Goal: Task Accomplishment & Management: Manage account settings

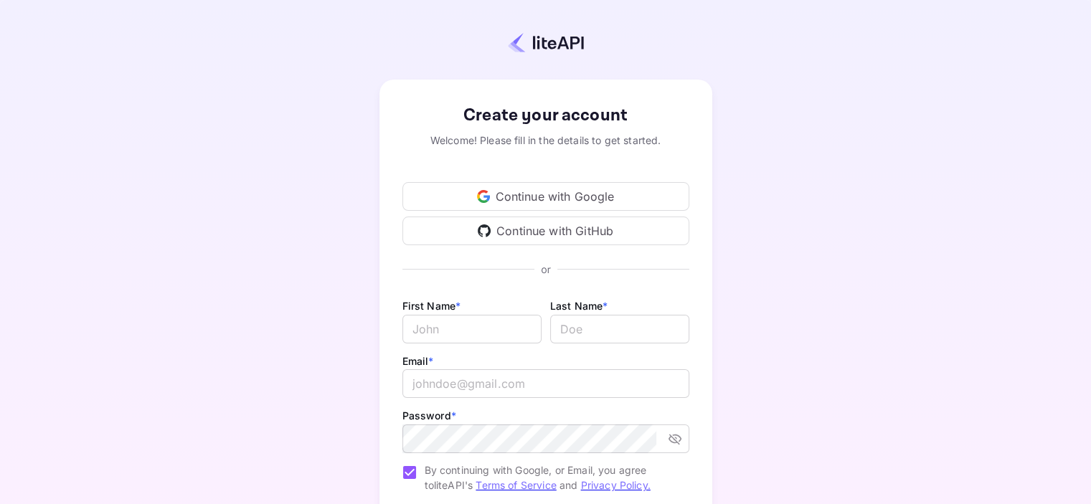
scroll to position [72, 0]
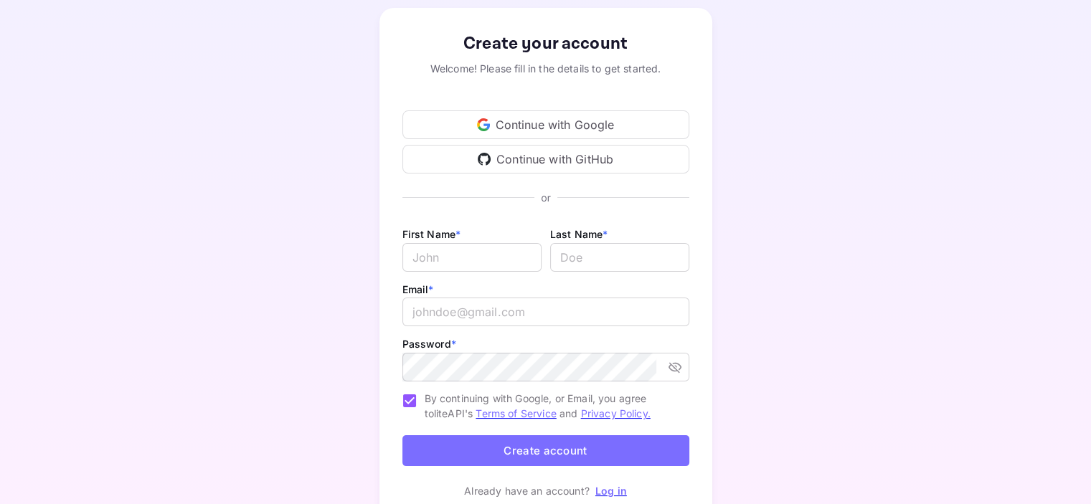
click at [559, 123] on div "Continue with Google" at bounding box center [545, 124] width 287 height 29
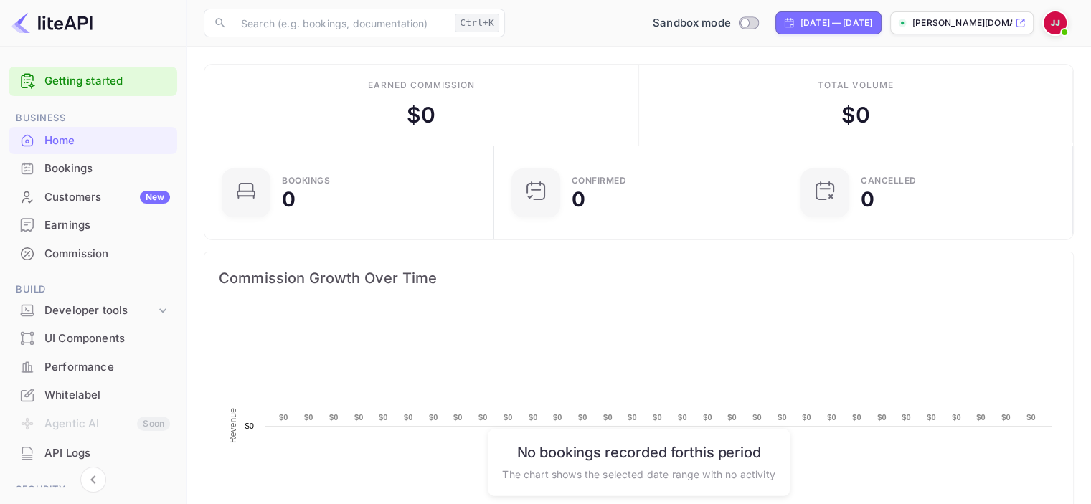
scroll to position [222, 270]
click at [77, 190] on div "Customers New" at bounding box center [107, 197] width 126 height 16
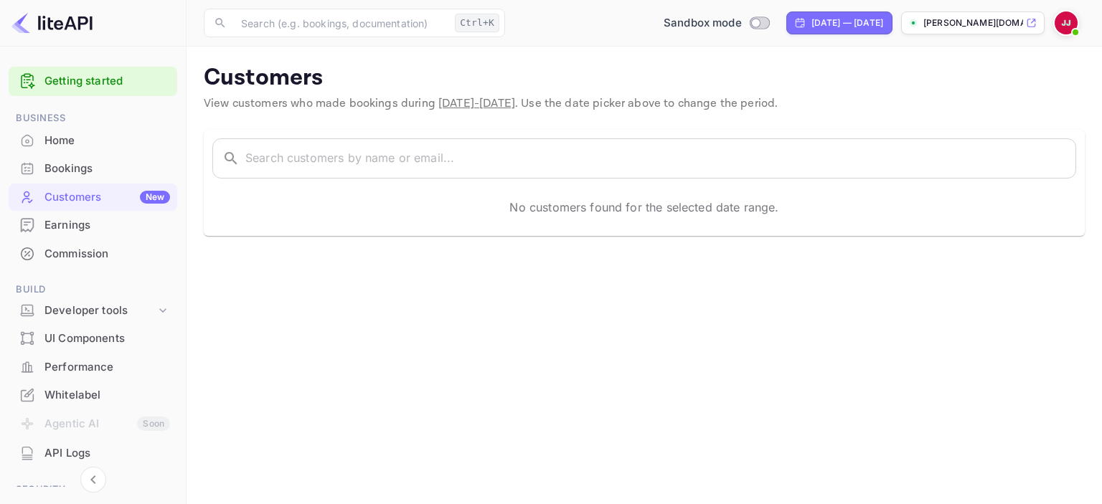
click at [61, 168] on div "Bookings" at bounding box center [107, 169] width 126 height 16
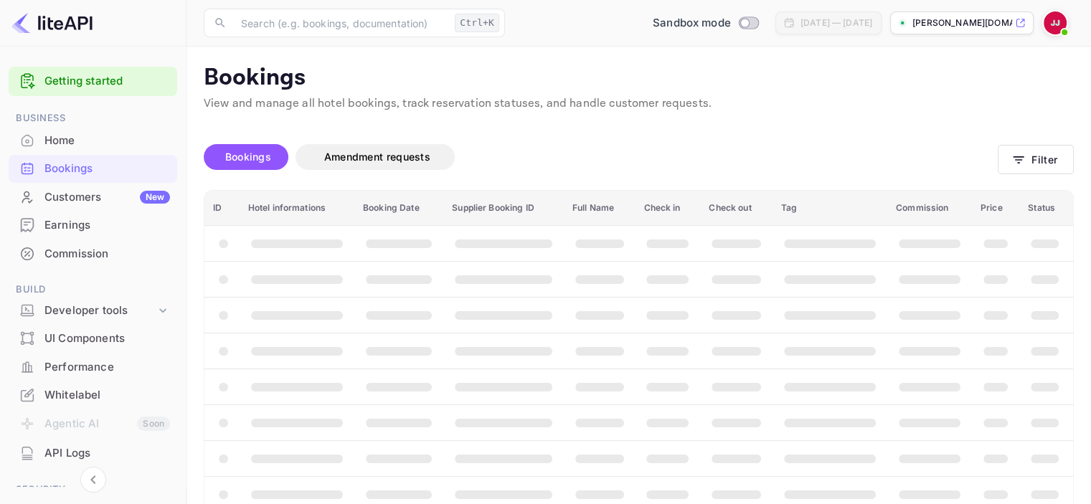
click at [50, 146] on div "Home" at bounding box center [107, 141] width 126 height 16
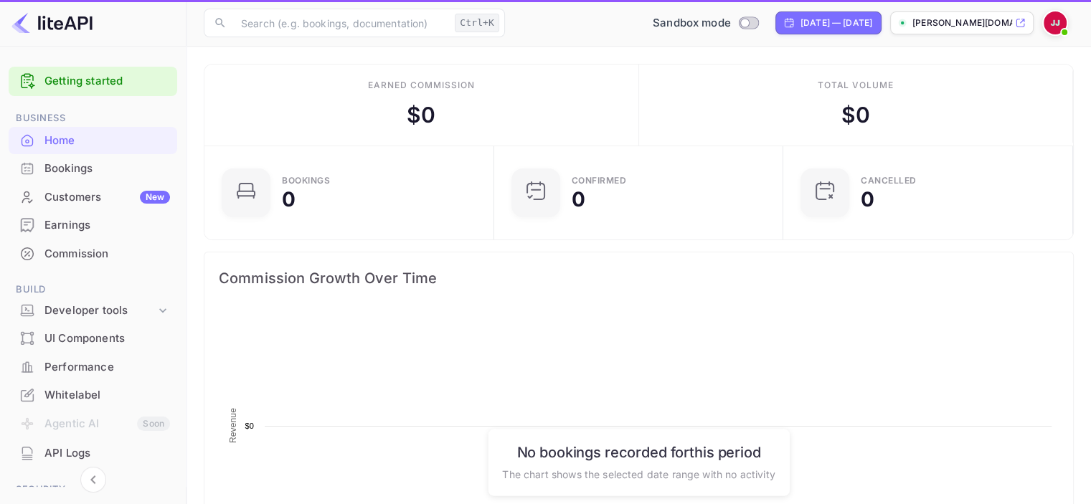
scroll to position [222, 270]
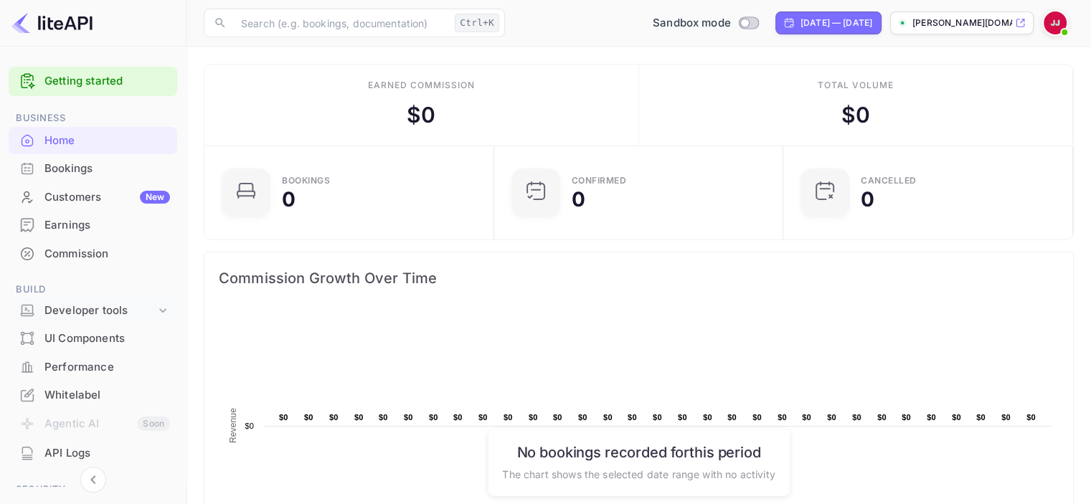
click at [119, 306] on div "Developer tools" at bounding box center [99, 311] width 111 height 16
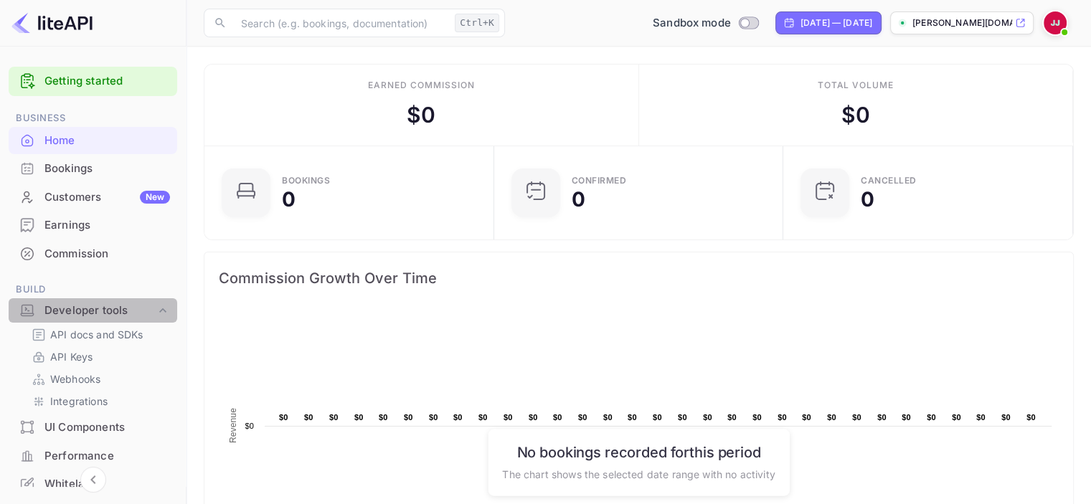
click at [119, 306] on div "Developer tools" at bounding box center [99, 311] width 111 height 16
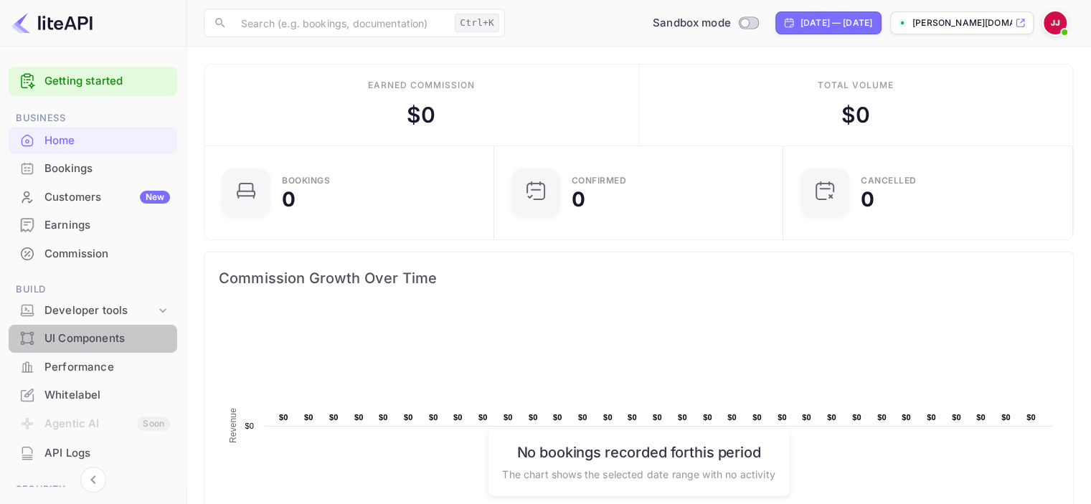
click at [115, 346] on div "UI Components" at bounding box center [107, 339] width 126 height 16
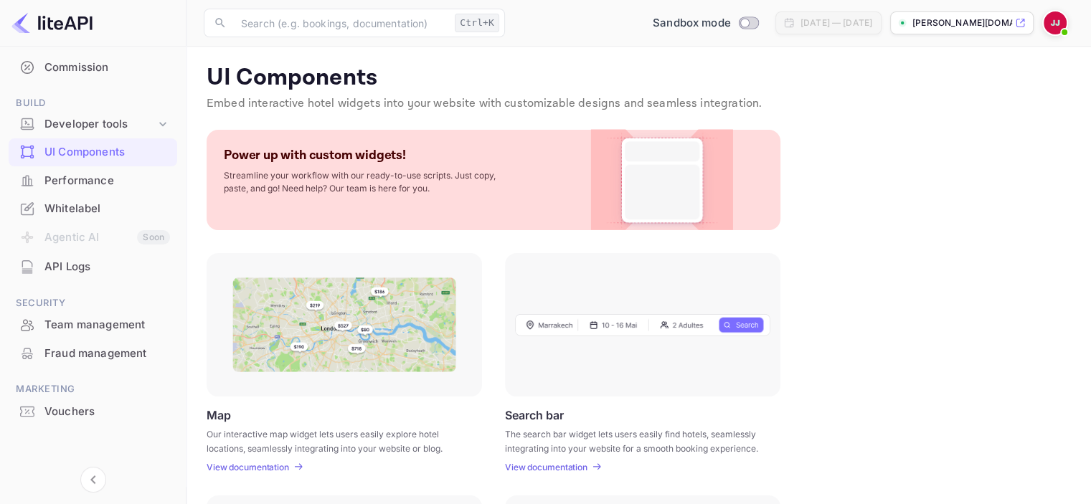
scroll to position [115, 0]
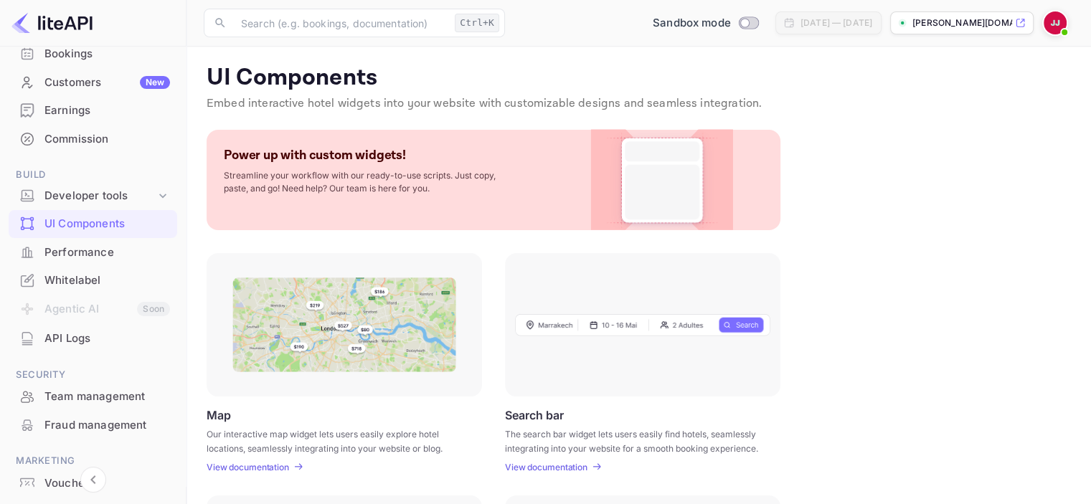
click at [67, 280] on div "Whitelabel" at bounding box center [107, 281] width 126 height 16
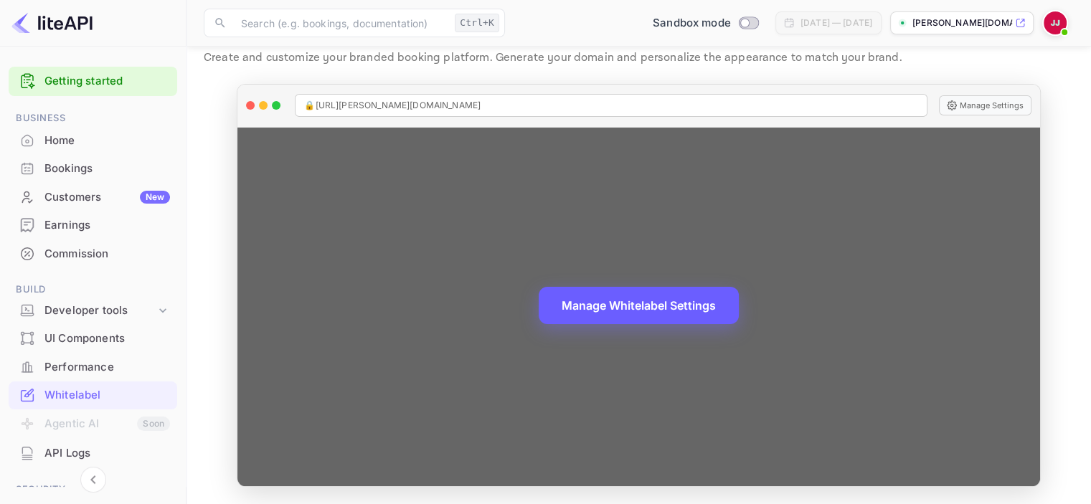
click at [583, 314] on button "Manage Whitelabel Settings" at bounding box center [639, 305] width 200 height 37
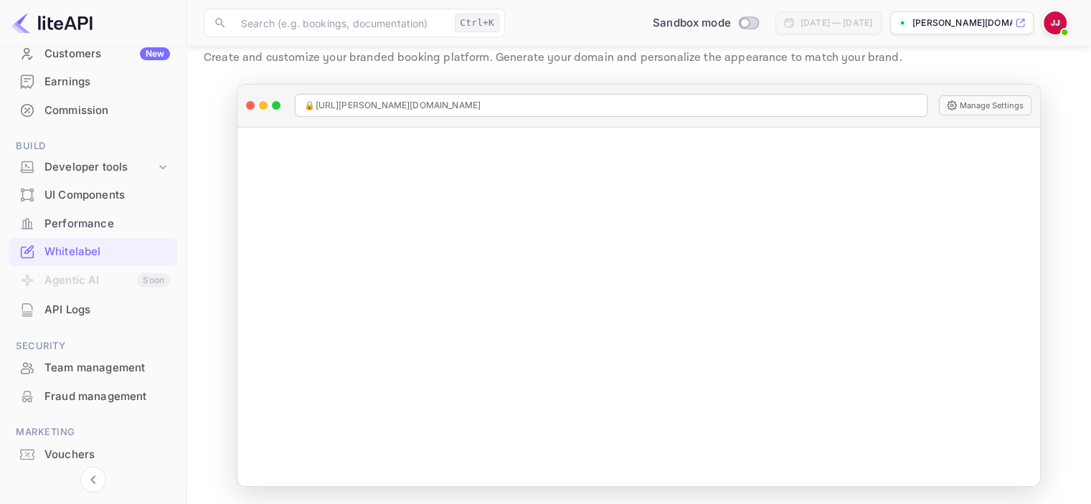
scroll to position [186, 0]
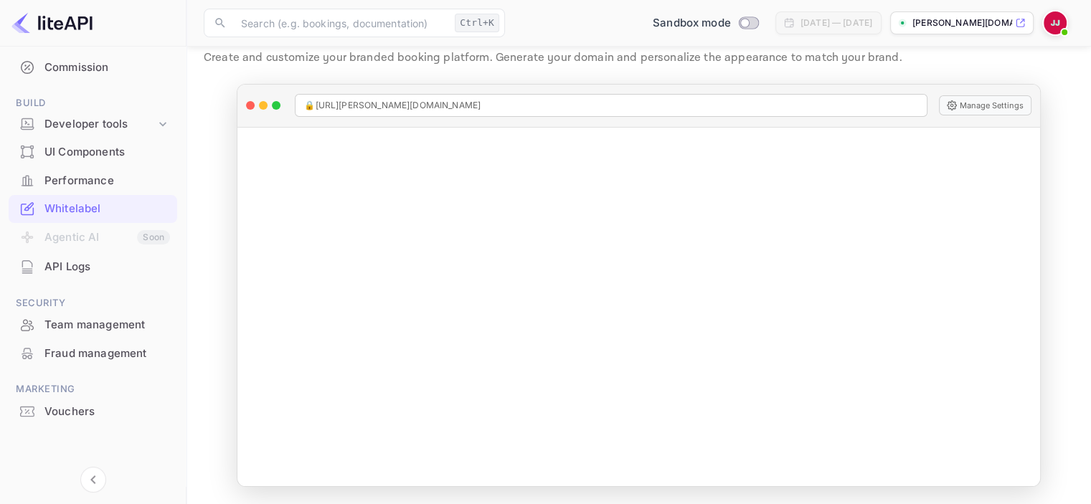
click at [86, 422] on div "Vouchers" at bounding box center [93, 412] width 169 height 28
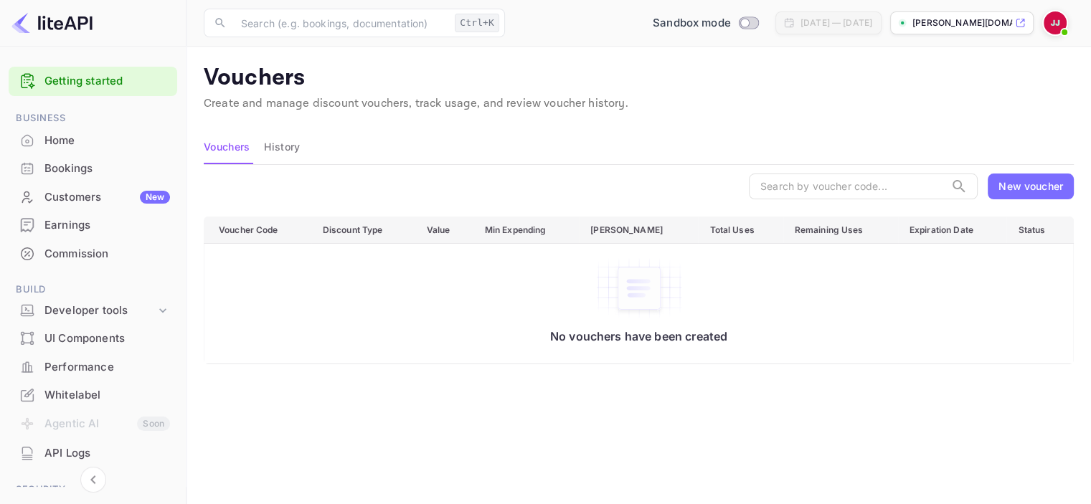
click at [77, 153] on div "Home" at bounding box center [93, 141] width 169 height 28
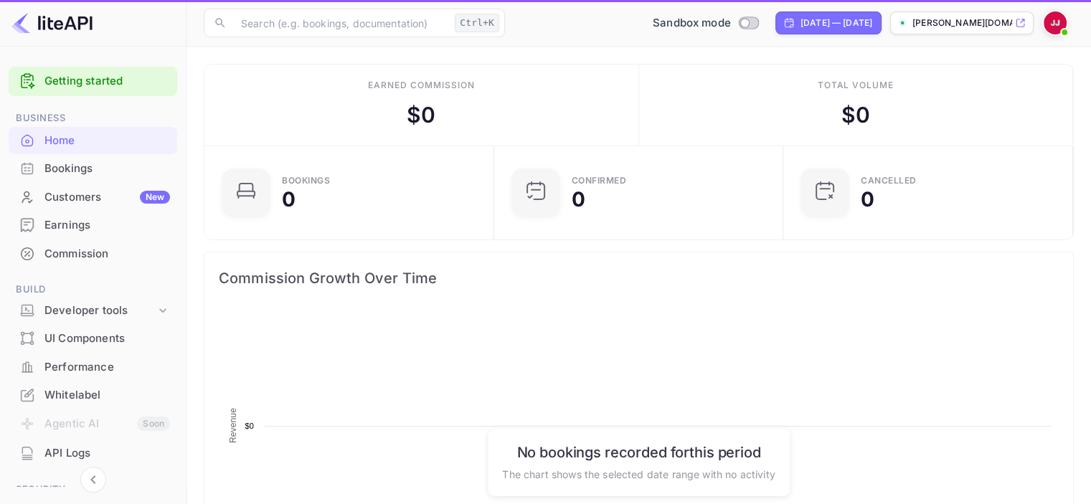
scroll to position [222, 270]
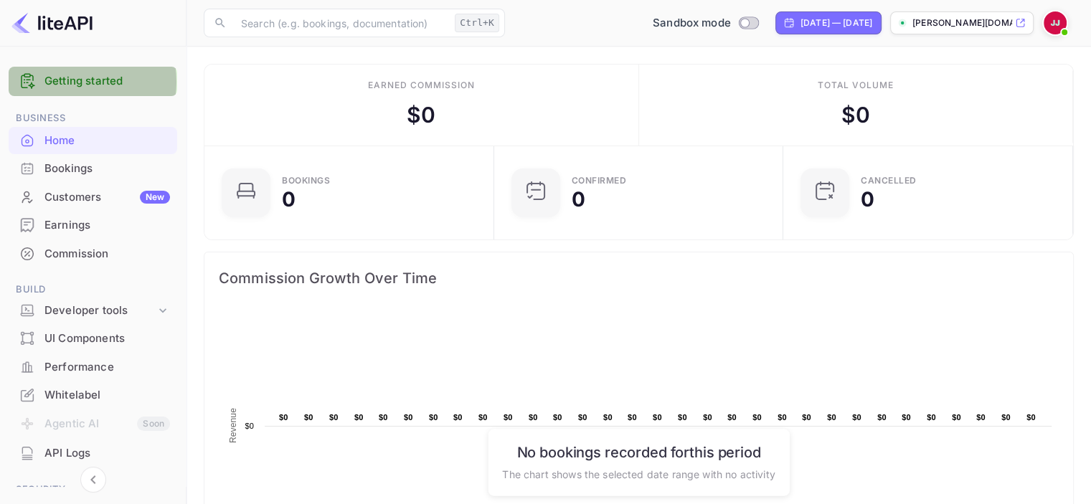
click at [69, 82] on link "Getting started" at bounding box center [107, 81] width 126 height 16
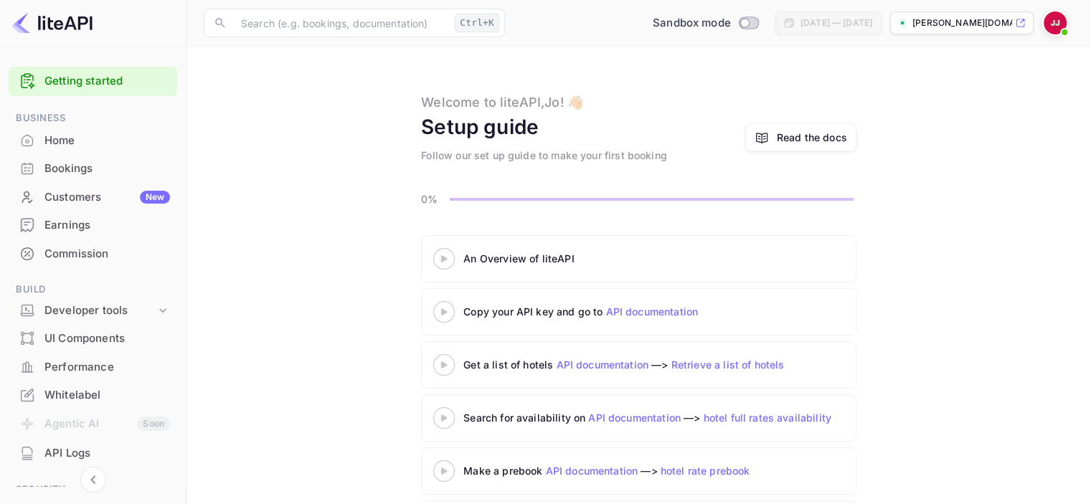
scroll to position [65, 0]
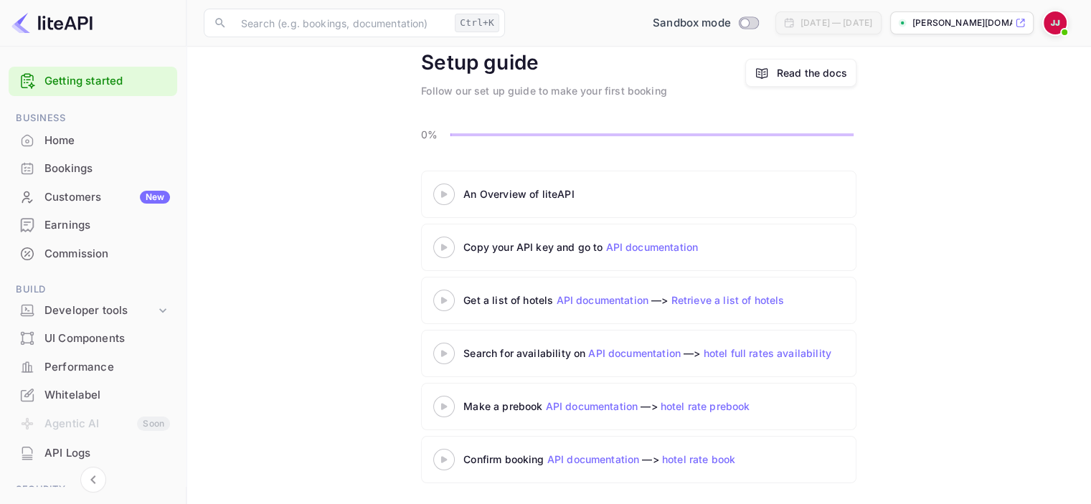
click at [67, 137] on div "Home" at bounding box center [107, 141] width 126 height 16
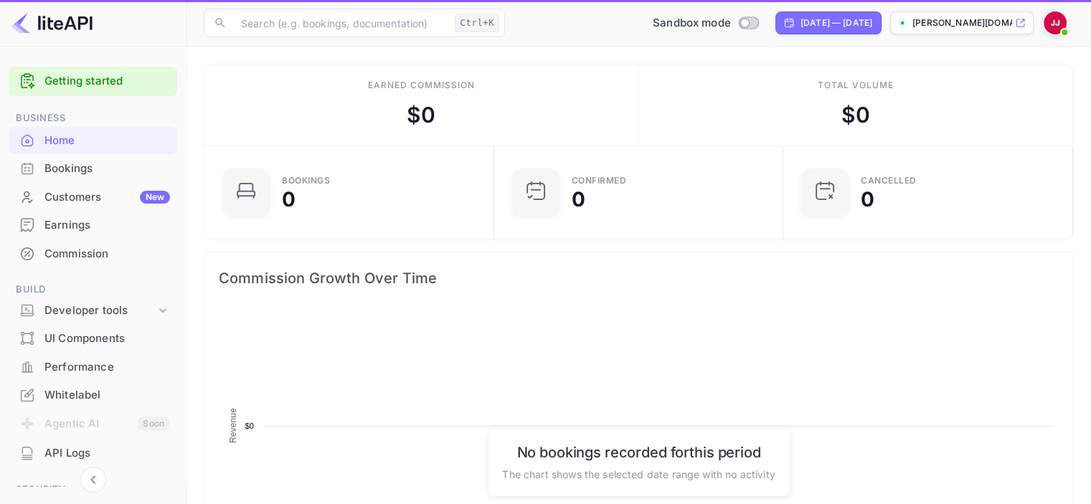
scroll to position [222, 270]
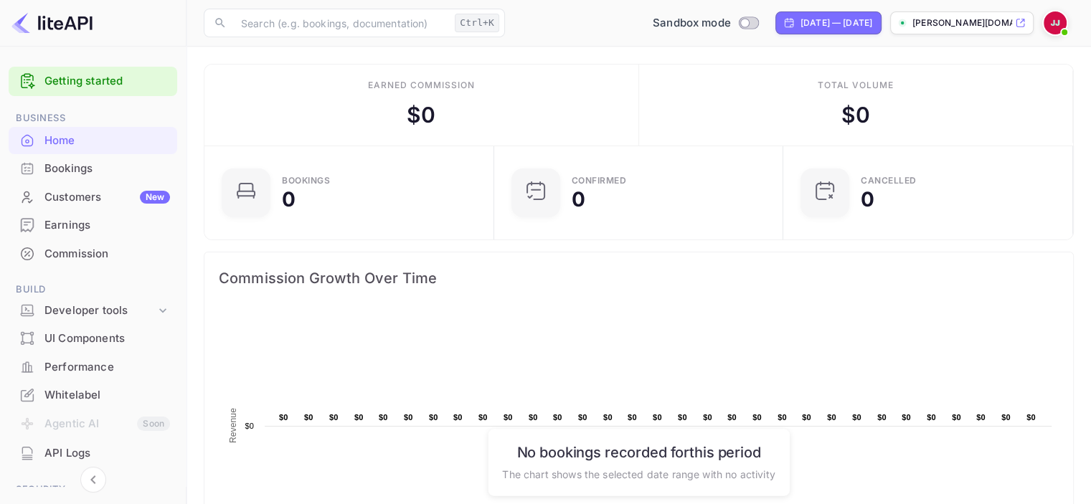
click at [113, 389] on div "Whitelabel" at bounding box center [107, 395] width 126 height 16
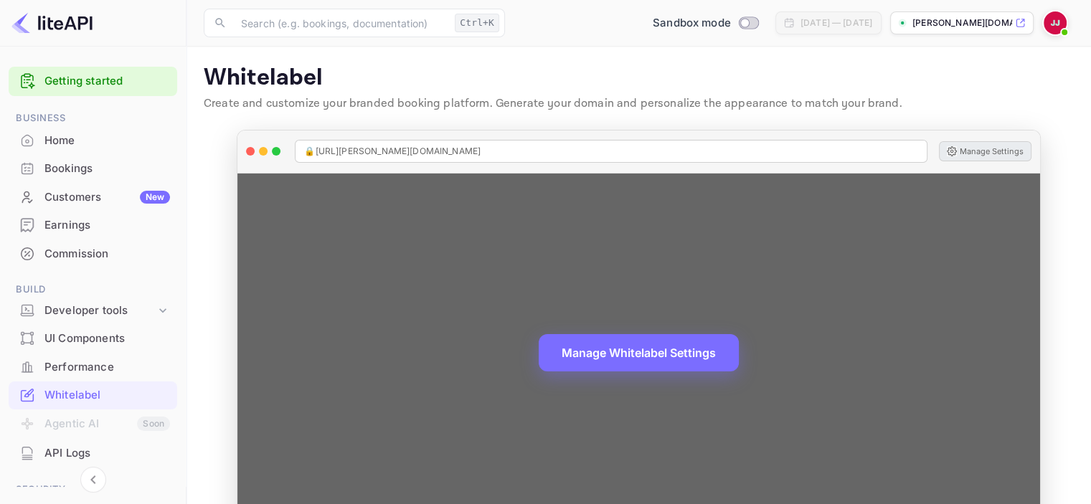
click at [972, 153] on button "Manage Settings" at bounding box center [985, 151] width 93 height 20
click at [476, 150] on div "🔒 [URL][PERSON_NAME][DOMAIN_NAME]" at bounding box center [611, 151] width 632 height 23
